Goal: Task Accomplishment & Management: Manage account settings

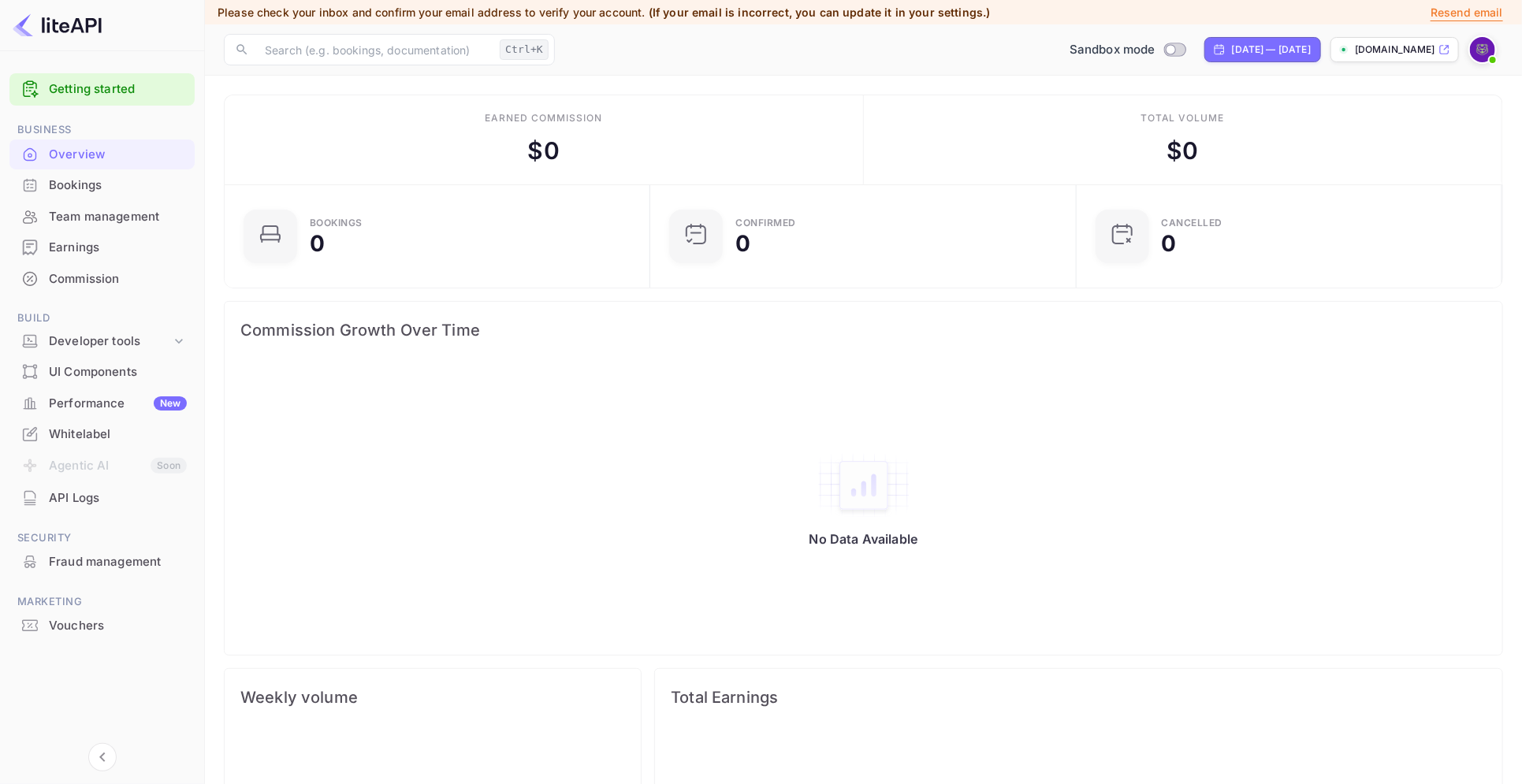
click at [119, 431] on div "Whitelabel" at bounding box center [117, 435] width 138 height 19
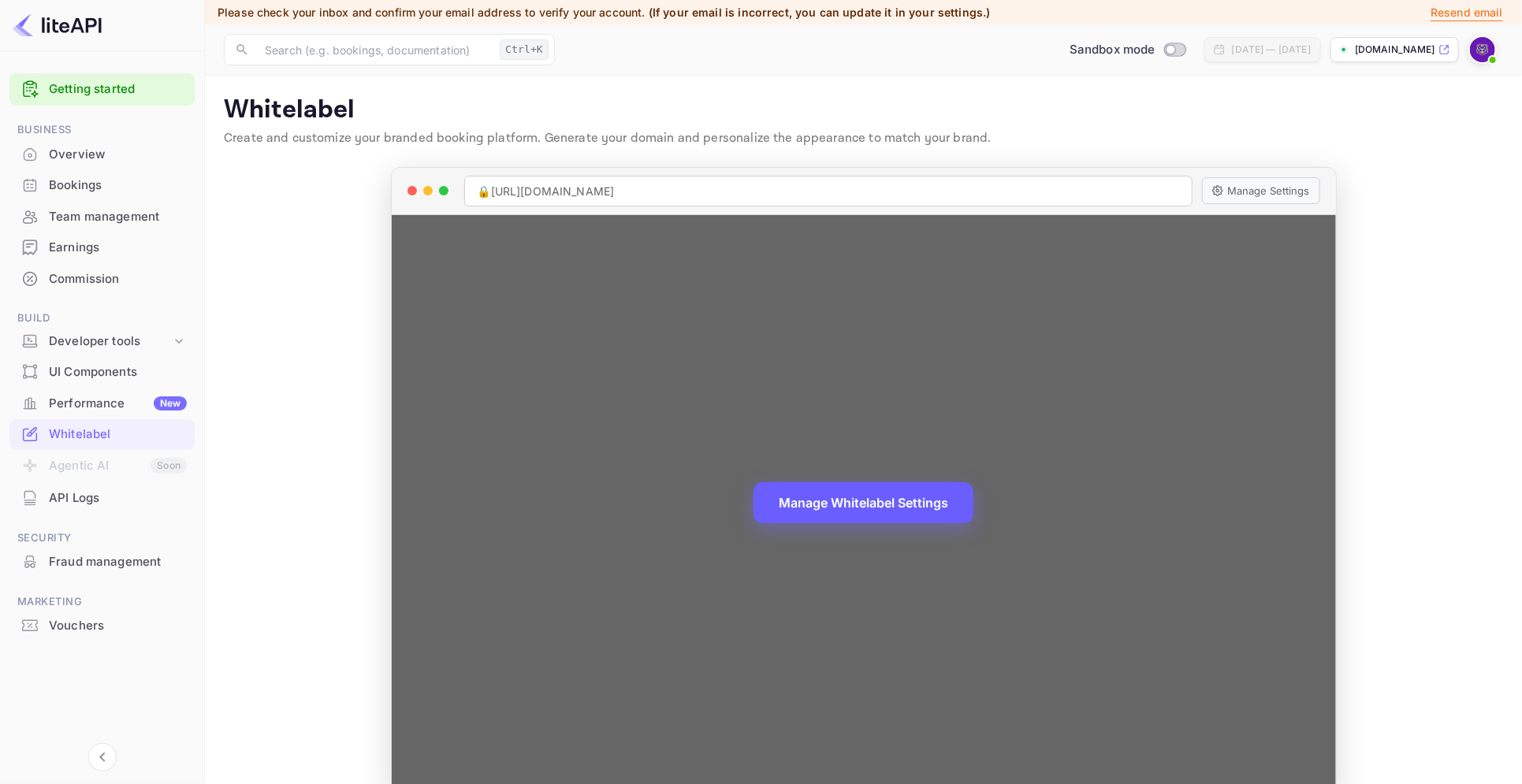
click at [919, 507] on button "Manage Whitelabel Settings" at bounding box center [863, 503] width 220 height 41
click at [888, 524] on div "Manage Whitelabel Settings" at bounding box center [863, 504] width 944 height 578
click at [890, 510] on button "Manage Whitelabel Settings" at bounding box center [863, 503] width 220 height 41
